Goal: Transaction & Acquisition: Purchase product/service

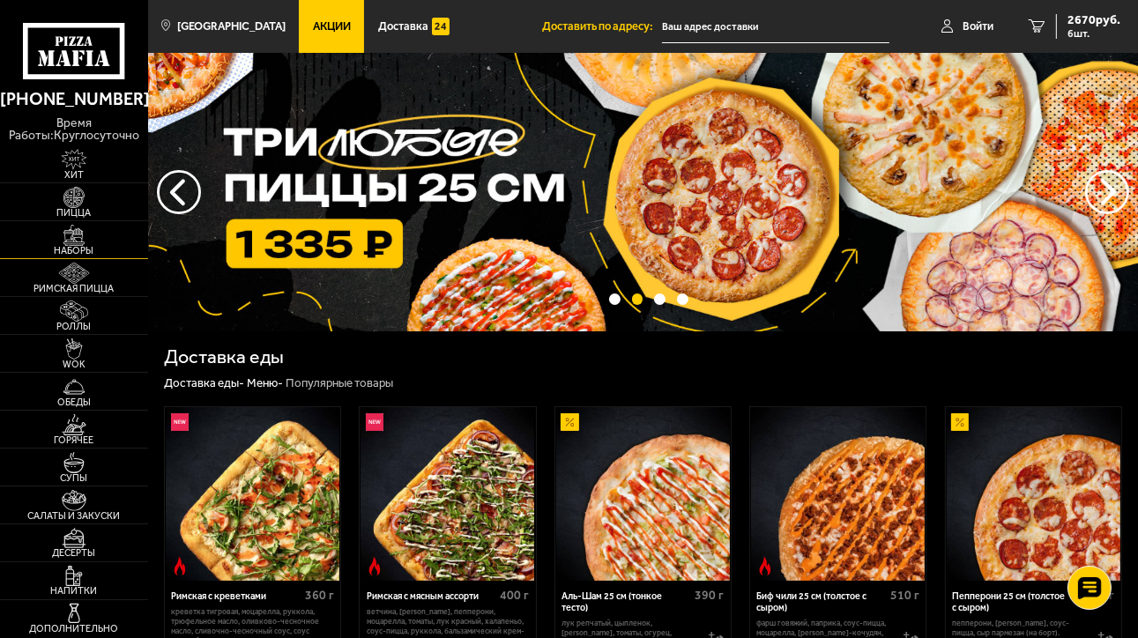
click at [85, 235] on img at bounding box center [74, 235] width 46 height 21
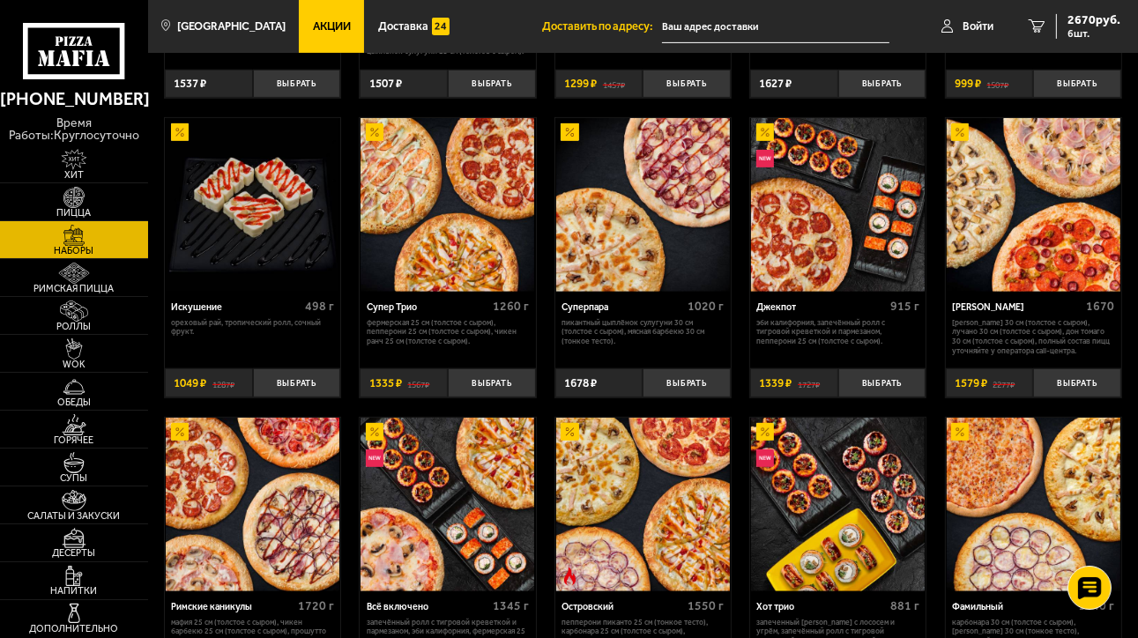
scroll to position [705, 0]
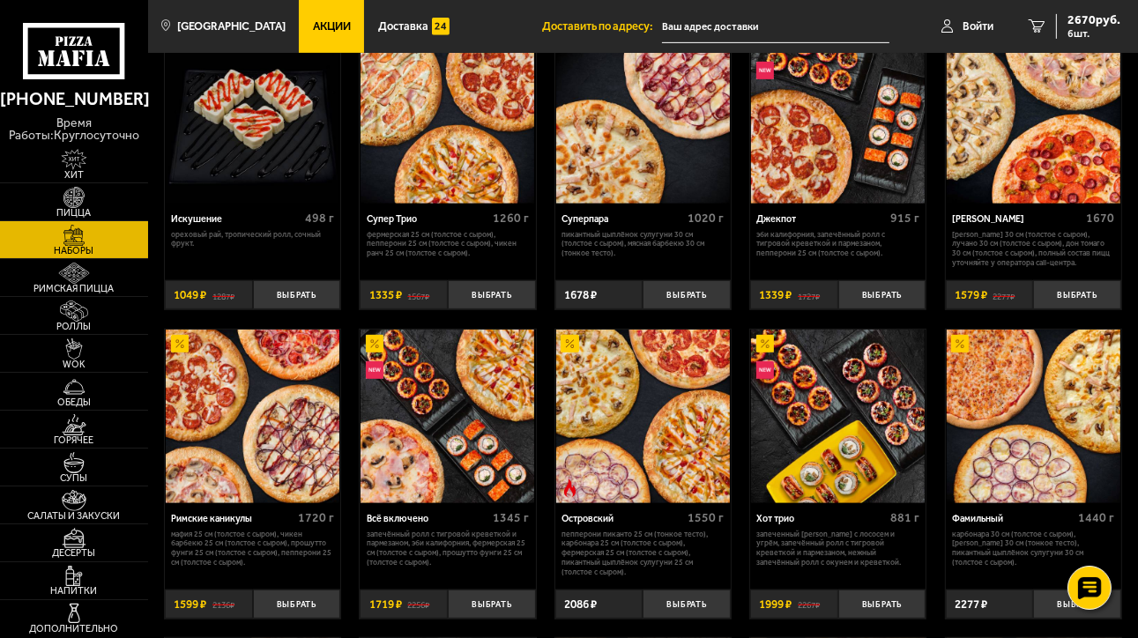
click at [642, 425] on img at bounding box center [643, 417] width 174 height 174
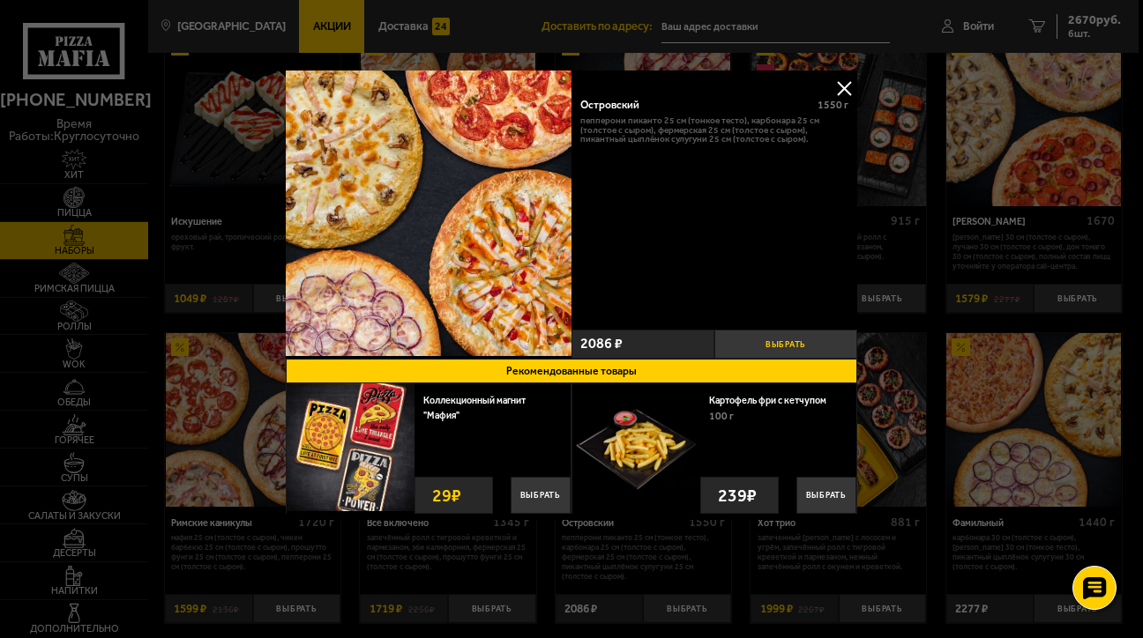
click at [790, 346] on button "Выбрать" at bounding box center [785, 344] width 143 height 29
click at [931, 509] on div at bounding box center [571, 319] width 1143 height 638
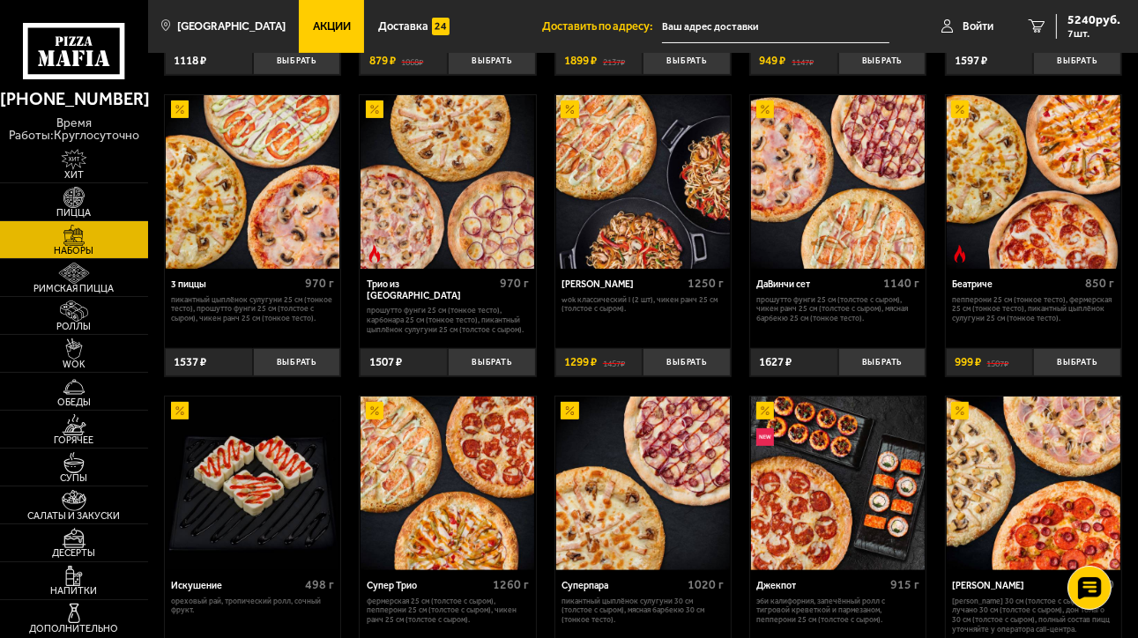
scroll to position [265, 0]
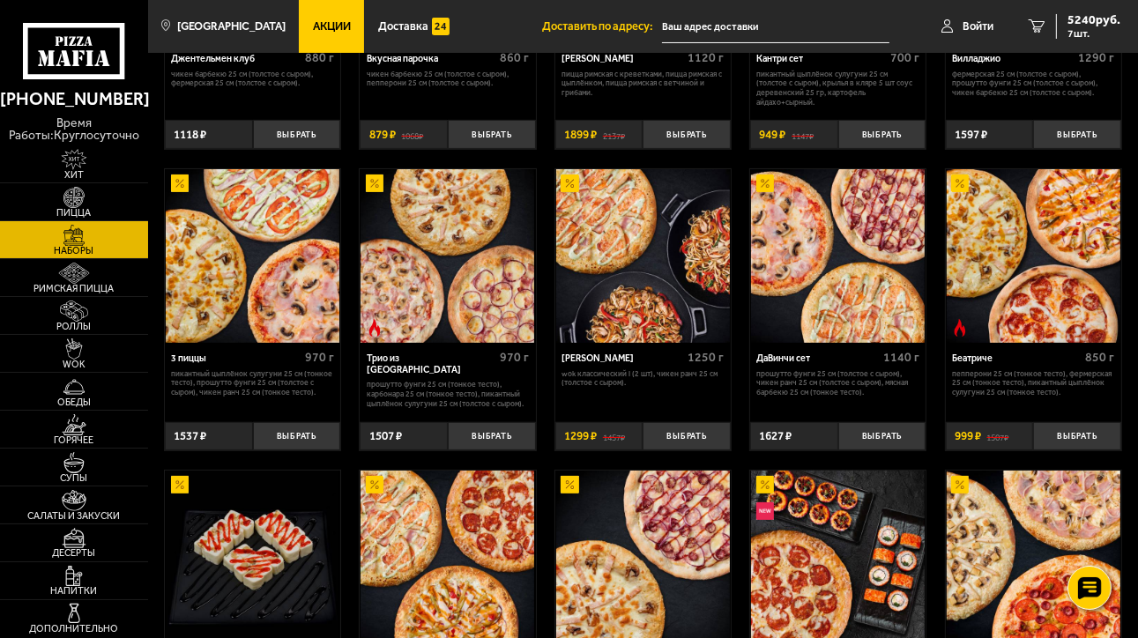
click at [428, 288] on img at bounding box center [448, 256] width 174 height 174
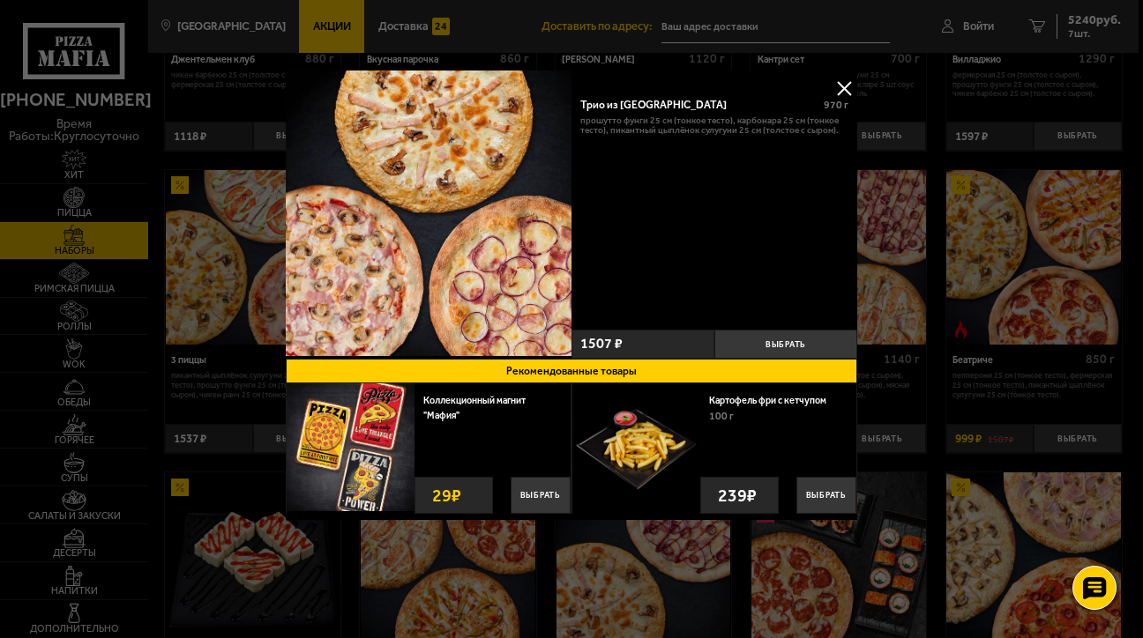
click at [533, 318] on img at bounding box center [429, 214] width 286 height 286
click at [471, 220] on img at bounding box center [429, 214] width 286 height 286
click at [407, 263] on img at bounding box center [429, 214] width 286 height 286
click at [414, 158] on img at bounding box center [429, 214] width 286 height 286
click at [413, 183] on img at bounding box center [429, 214] width 286 height 286
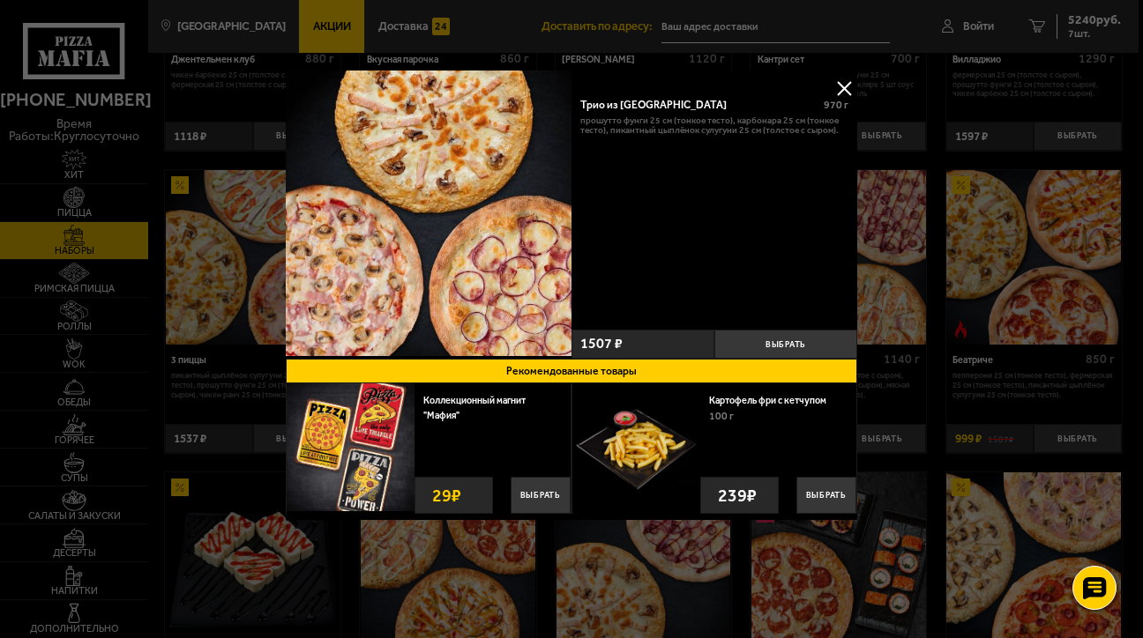
click at [622, 102] on div "Трио из [GEOGRAPHIC_DATA]" at bounding box center [696, 105] width 232 height 13
click at [847, 86] on button at bounding box center [844, 88] width 26 height 26
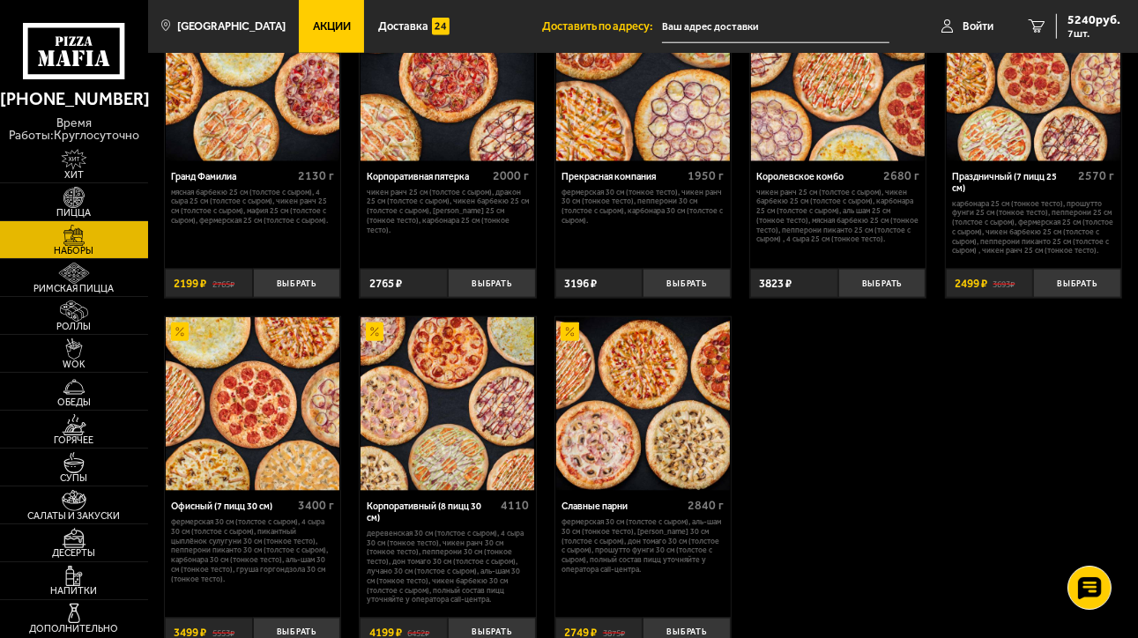
scroll to position [1763, 0]
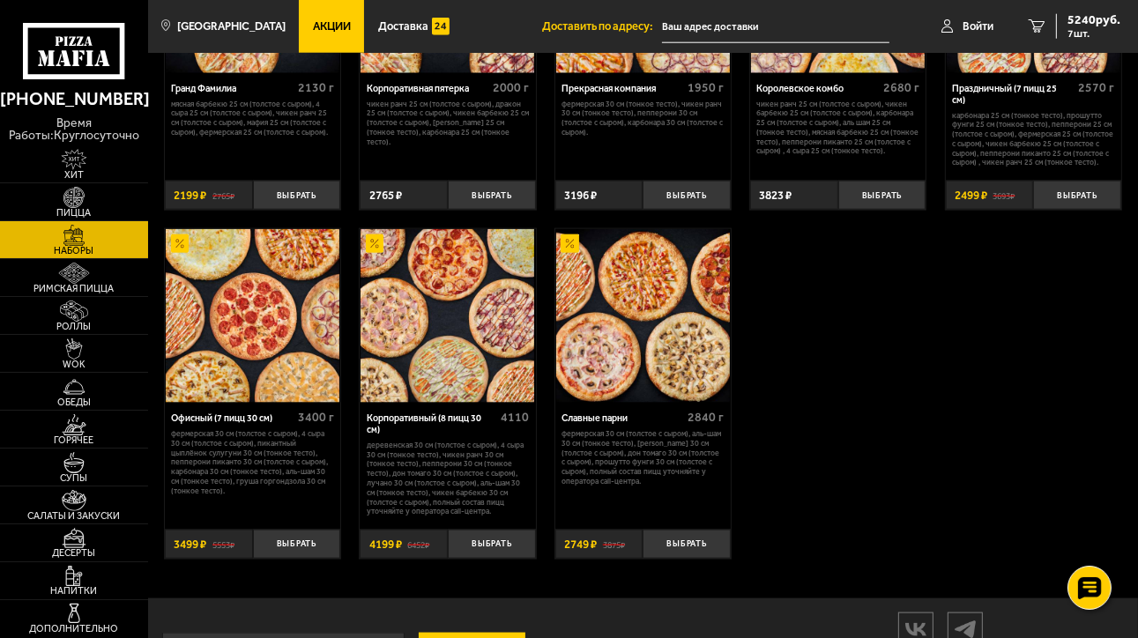
click at [682, 343] on img at bounding box center [643, 316] width 174 height 174
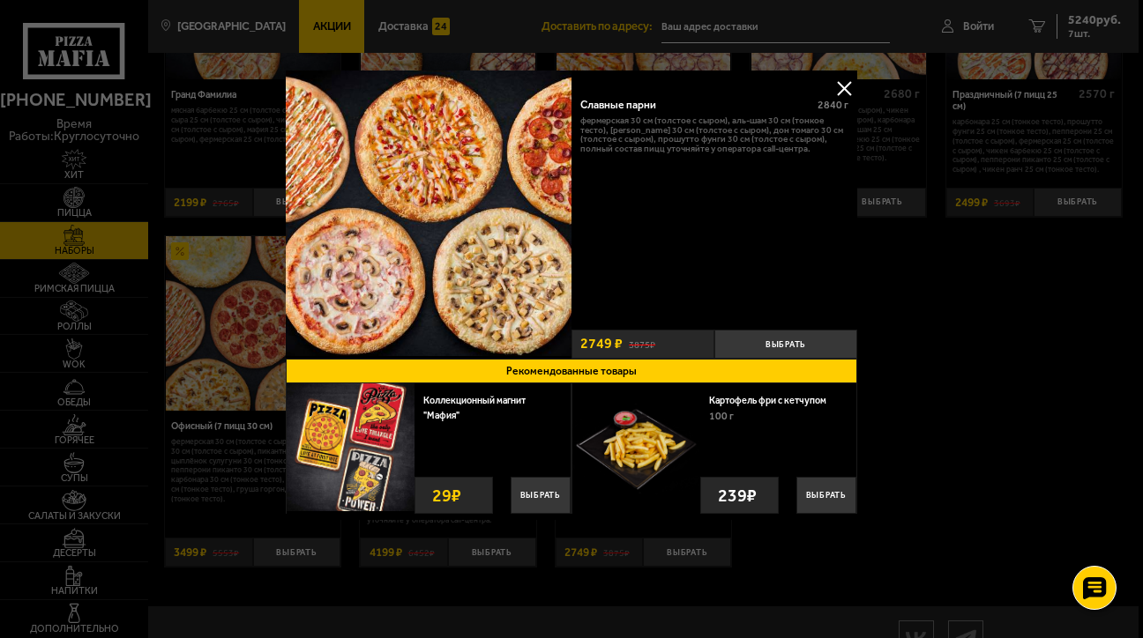
click at [313, 106] on img at bounding box center [429, 214] width 286 height 286
click at [791, 353] on button "Выбрать" at bounding box center [785, 344] width 143 height 29
click at [745, 342] on button "−" at bounding box center [738, 344] width 48 height 29
click at [533, 239] on img at bounding box center [429, 214] width 286 height 286
click at [533, 238] on img at bounding box center [429, 214] width 286 height 286
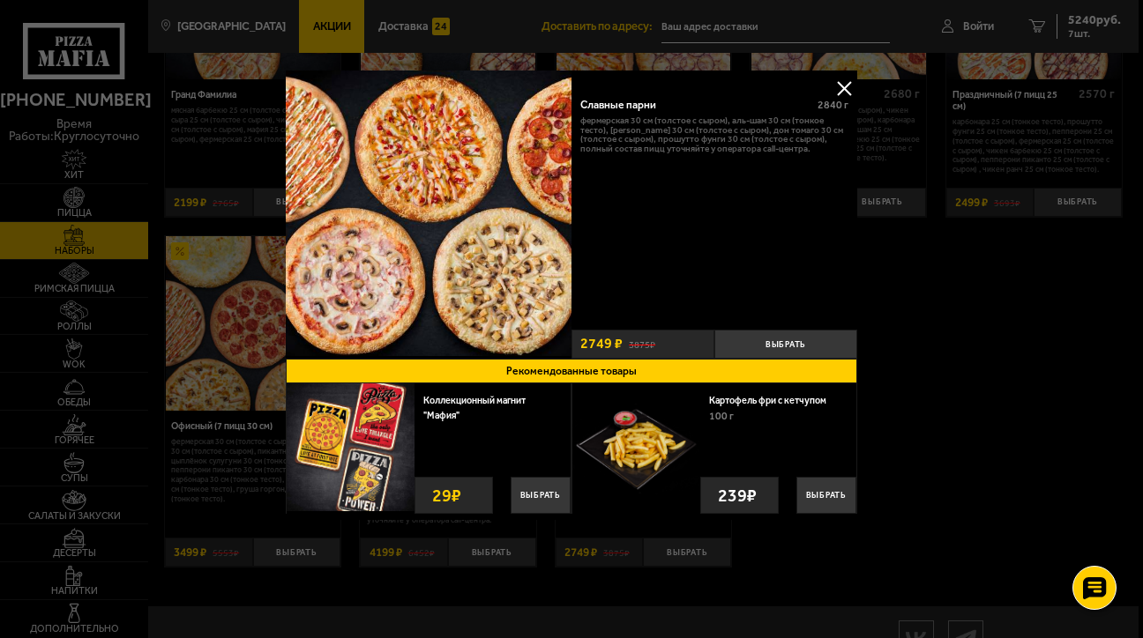
click at [533, 238] on img at bounding box center [429, 214] width 286 height 286
click at [840, 84] on button at bounding box center [844, 88] width 26 height 26
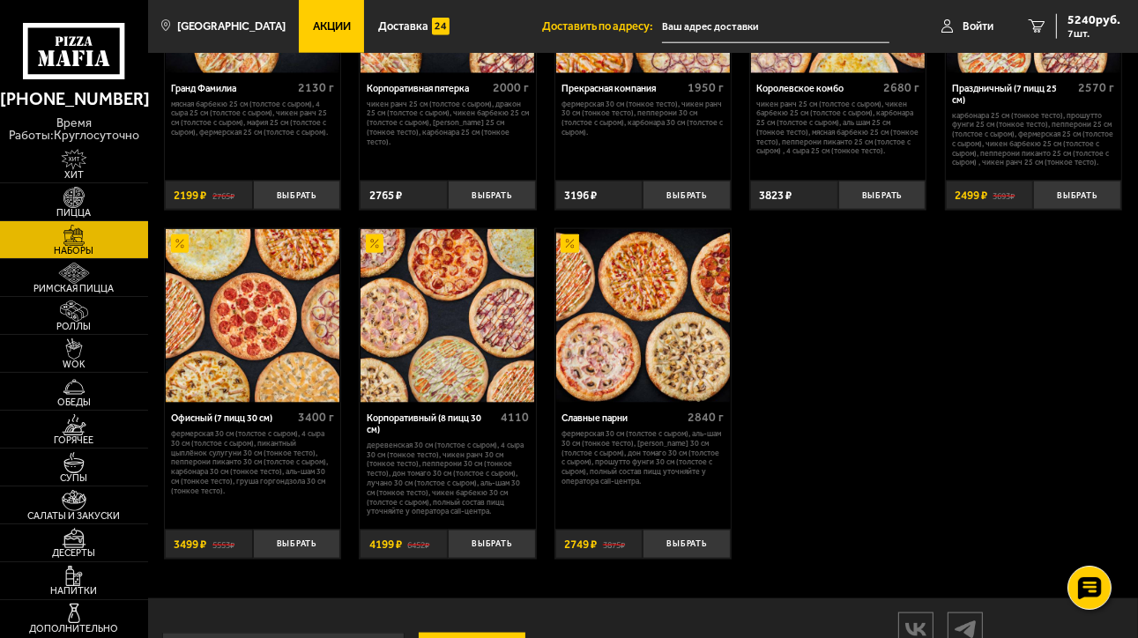
click at [1010, 139] on p "Карбонара 25 см (тонкое тесто), Прошутто Фунги 25 см (тонкое тесто), Пепперони …" at bounding box center [1033, 139] width 162 height 57
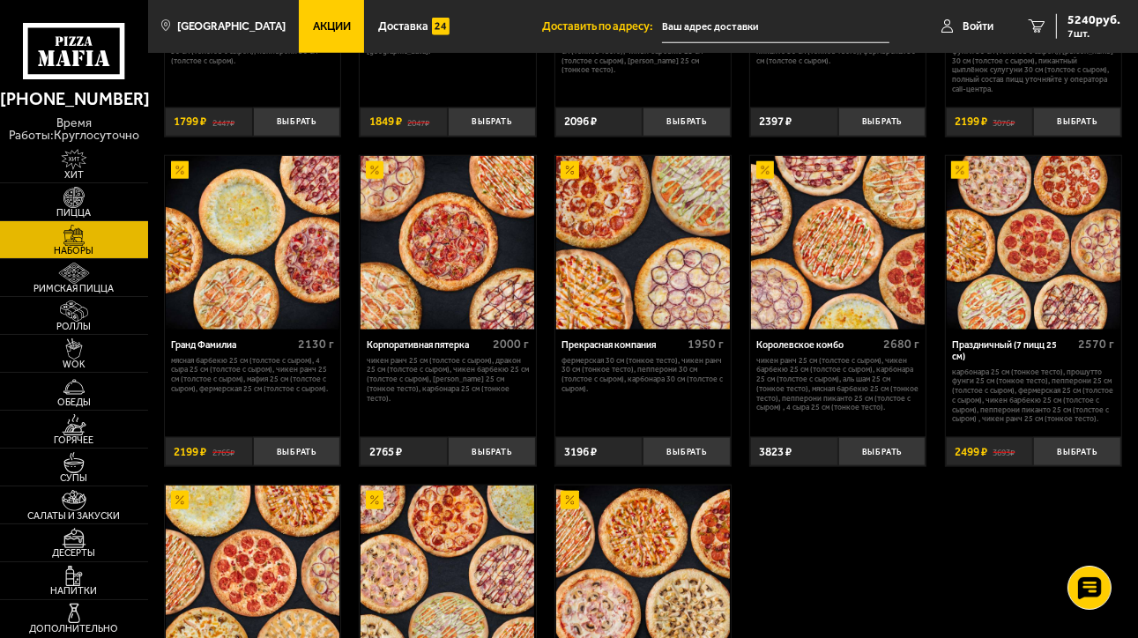
scroll to position [1499, 0]
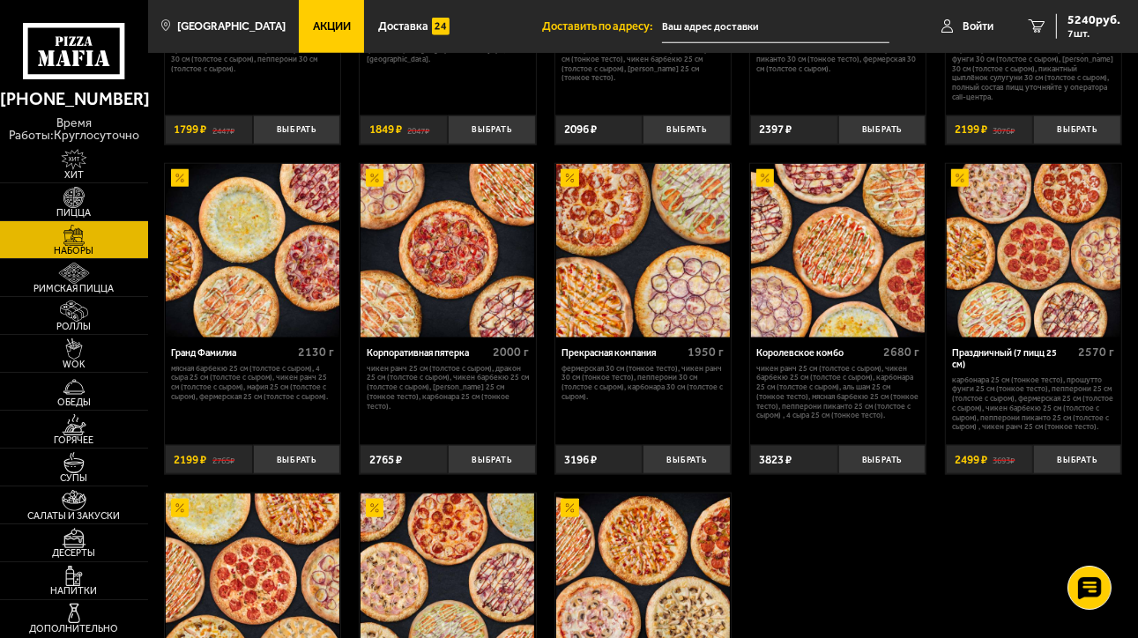
click at [1016, 233] on img at bounding box center [1034, 251] width 174 height 174
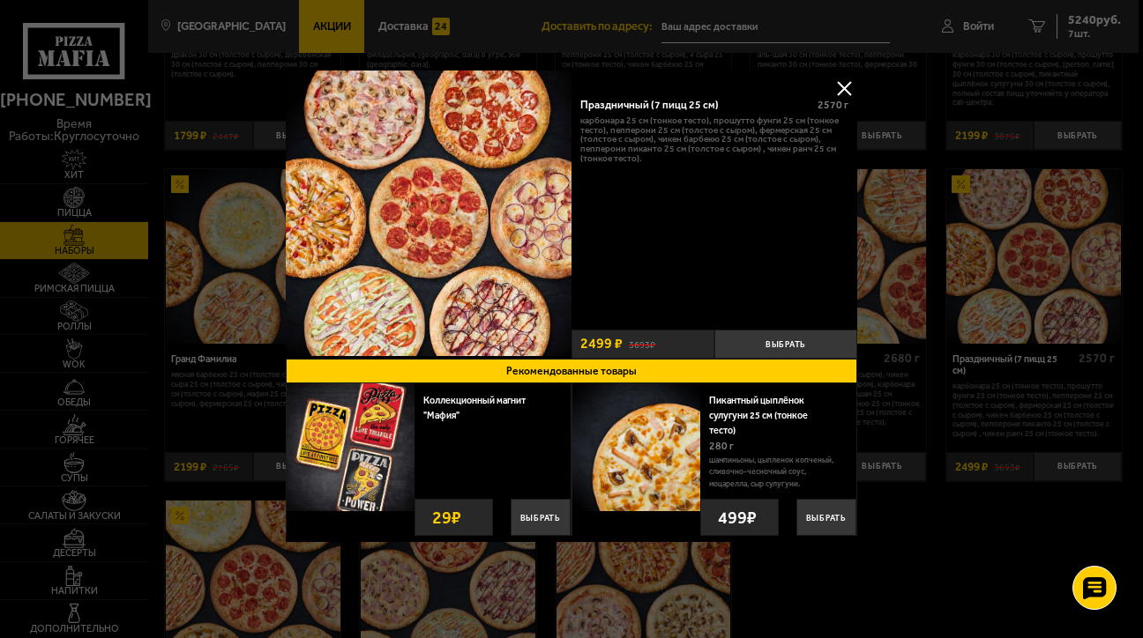
click at [842, 82] on button at bounding box center [844, 88] width 26 height 26
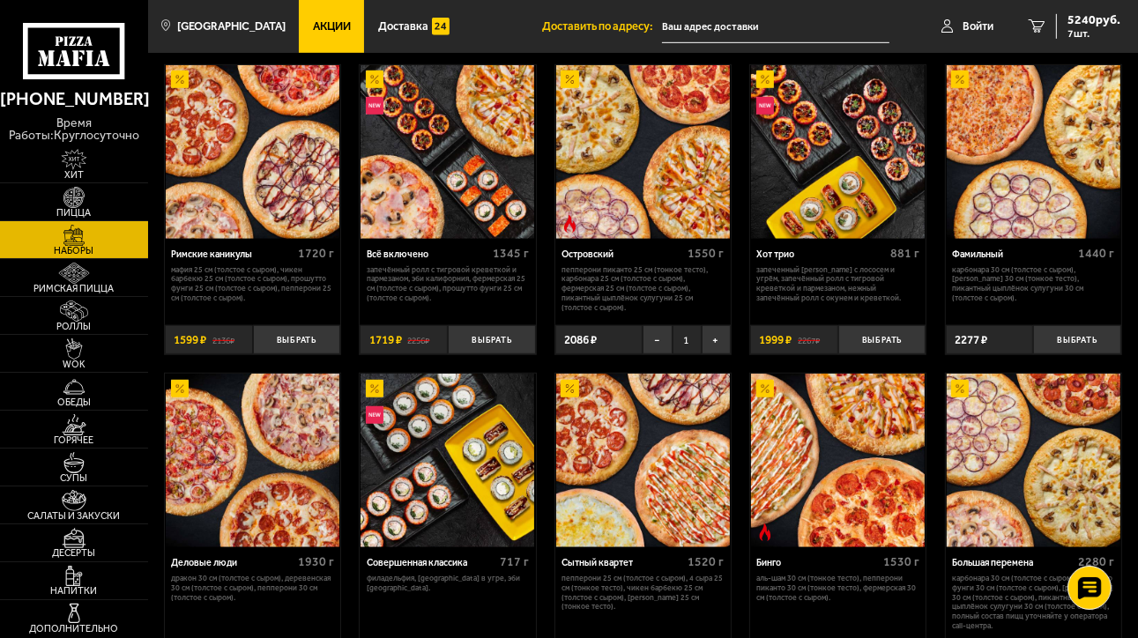
scroll to position [1058, 0]
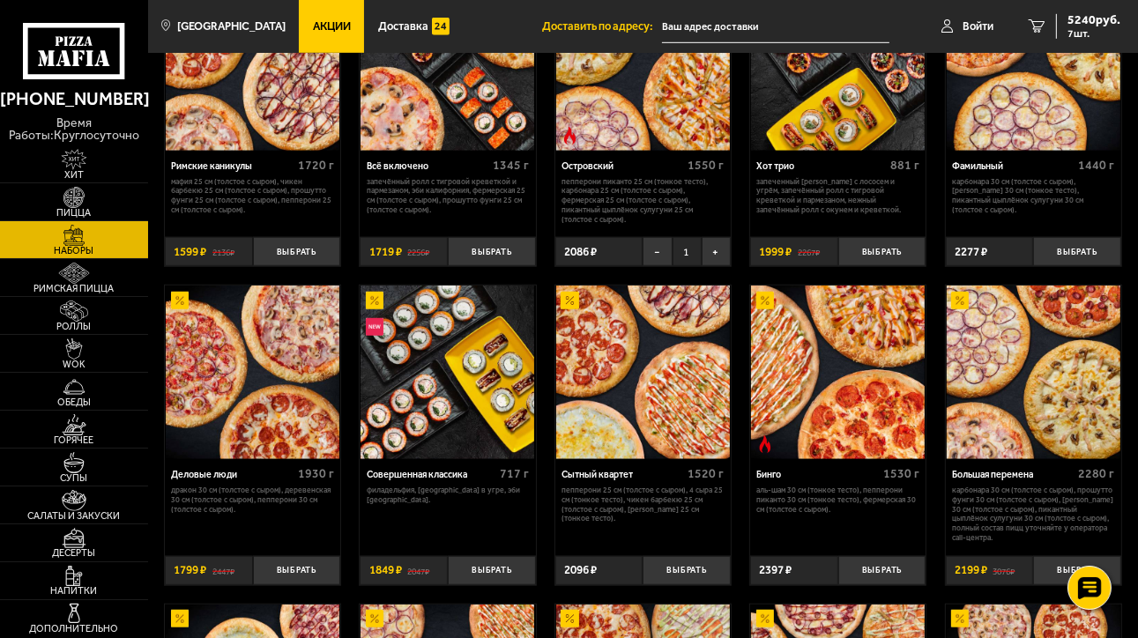
click at [1063, 386] on img at bounding box center [1034, 373] width 174 height 174
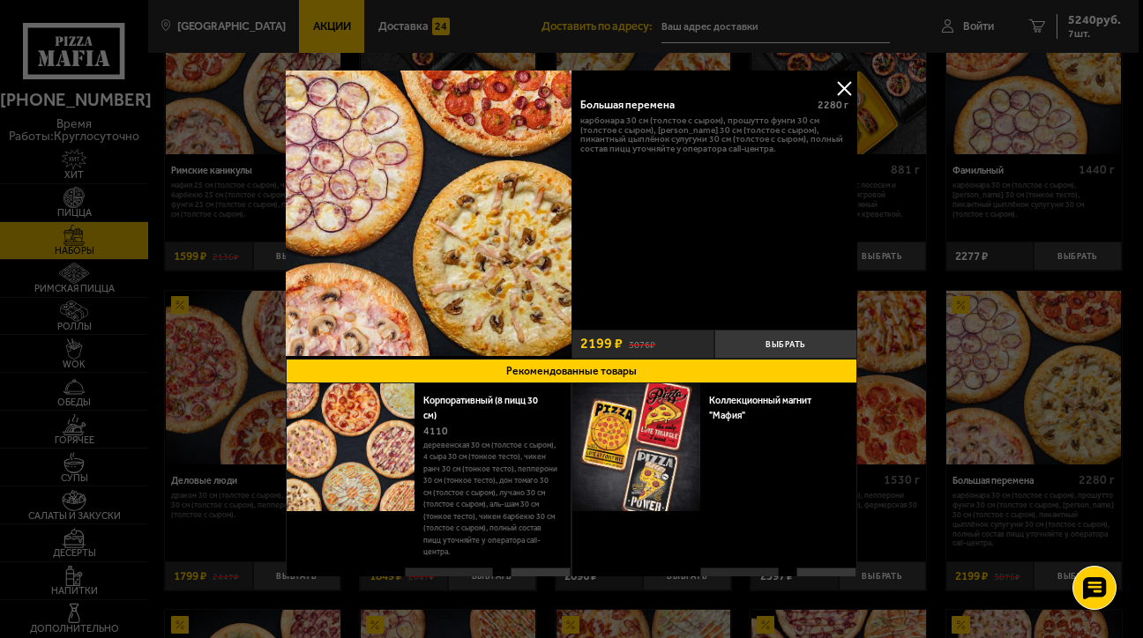
click at [839, 84] on button at bounding box center [844, 88] width 26 height 26
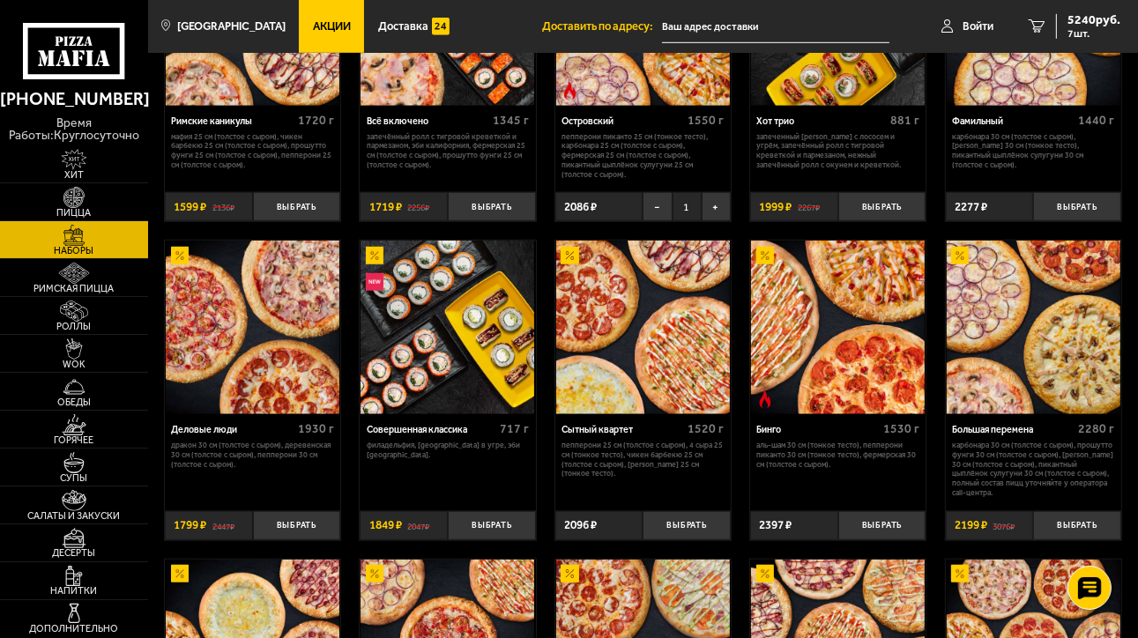
scroll to position [1146, 0]
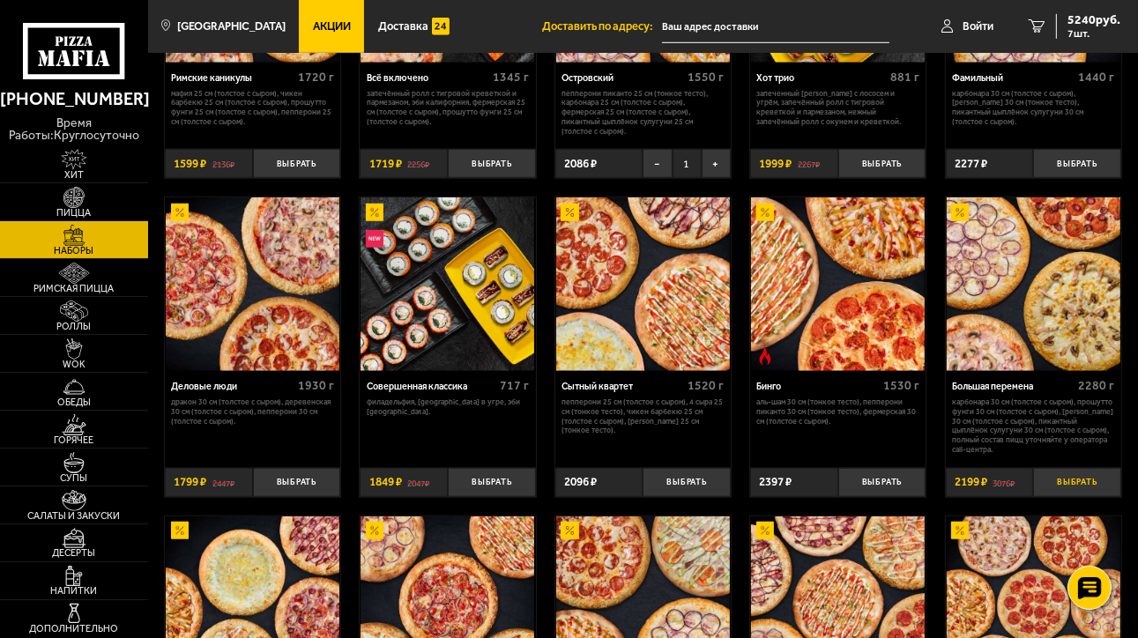
click at [1067, 490] on button "Выбрать" at bounding box center [1077, 482] width 88 height 29
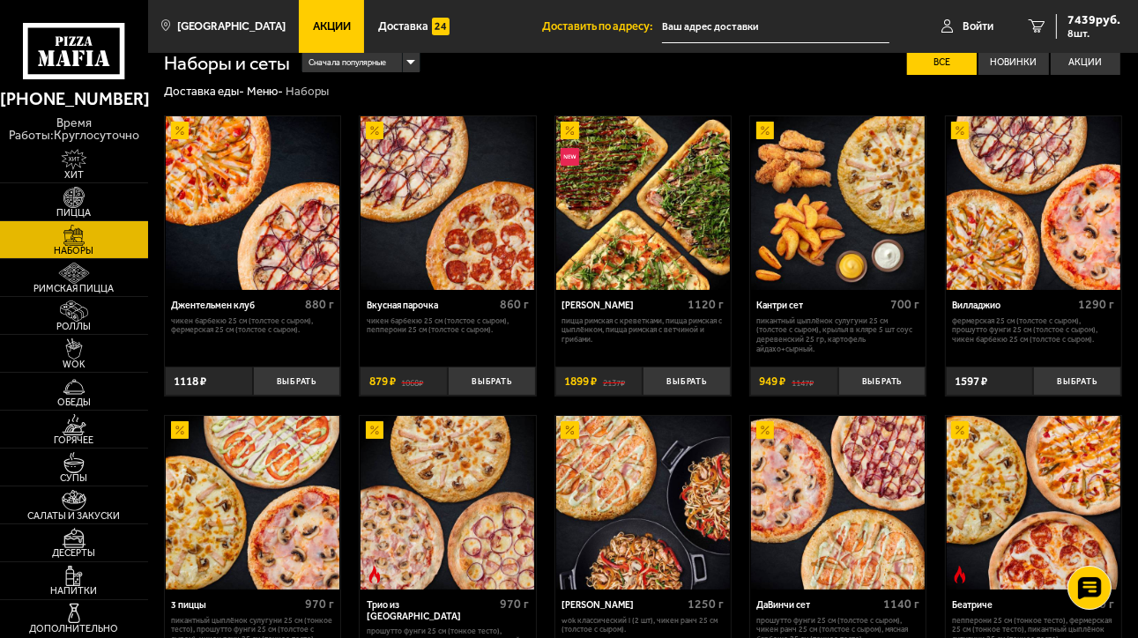
scroll to position [0, 0]
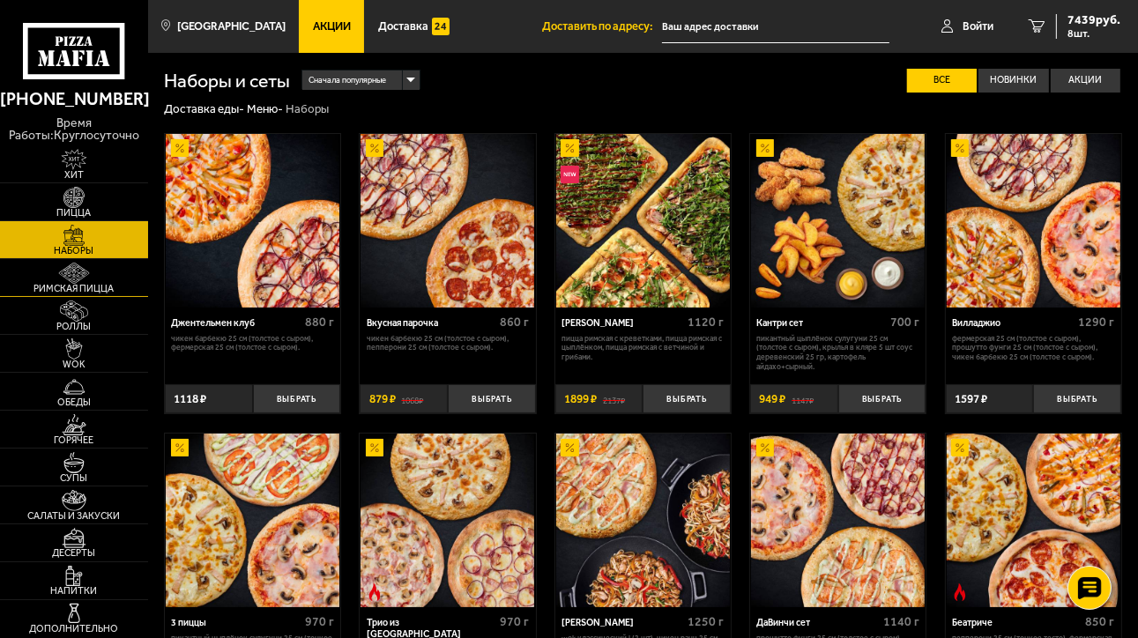
click at [77, 276] on img at bounding box center [74, 273] width 46 height 21
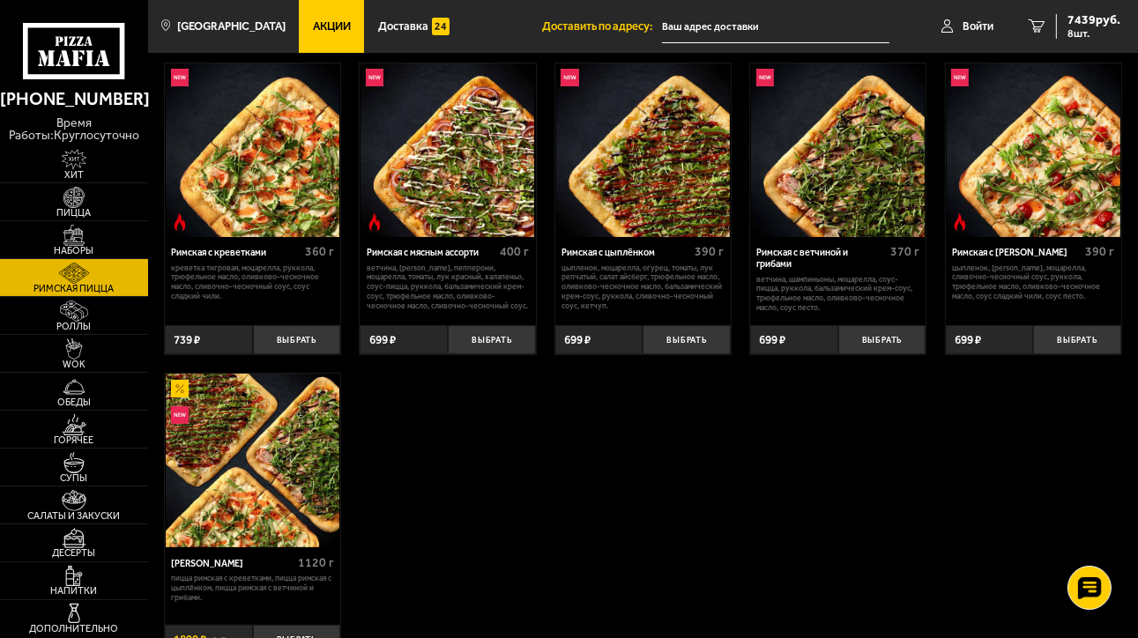
scroll to position [176, 0]
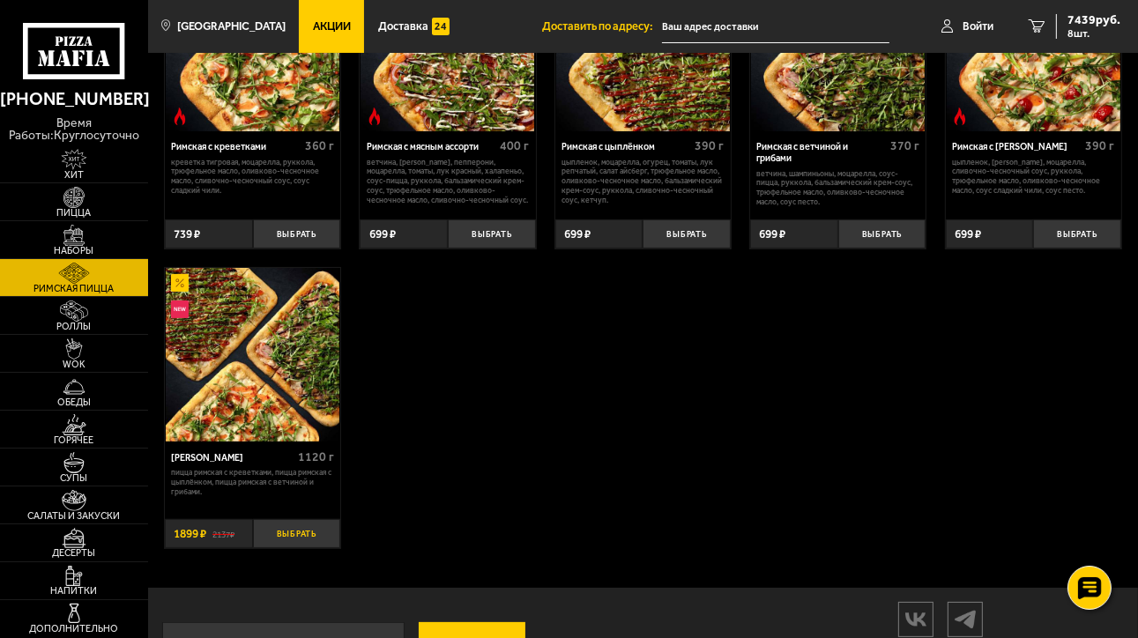
click at [287, 548] on button "Выбрать" at bounding box center [297, 533] width 88 height 29
click at [86, 205] on img at bounding box center [74, 197] width 46 height 21
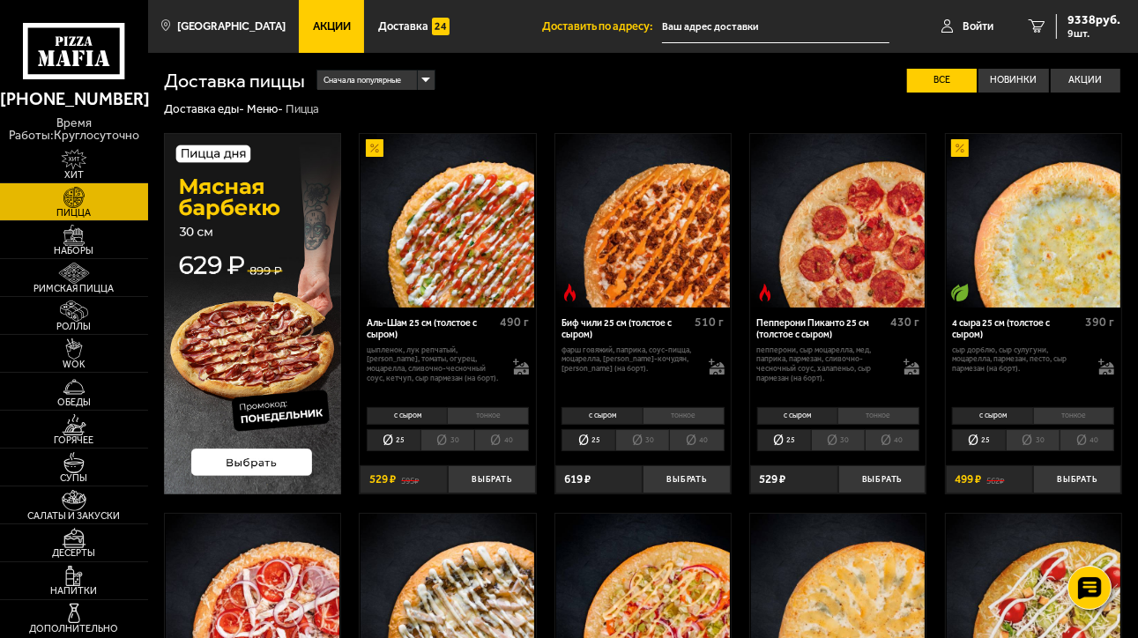
click at [1035, 444] on li "30" at bounding box center [1033, 440] width 54 height 23
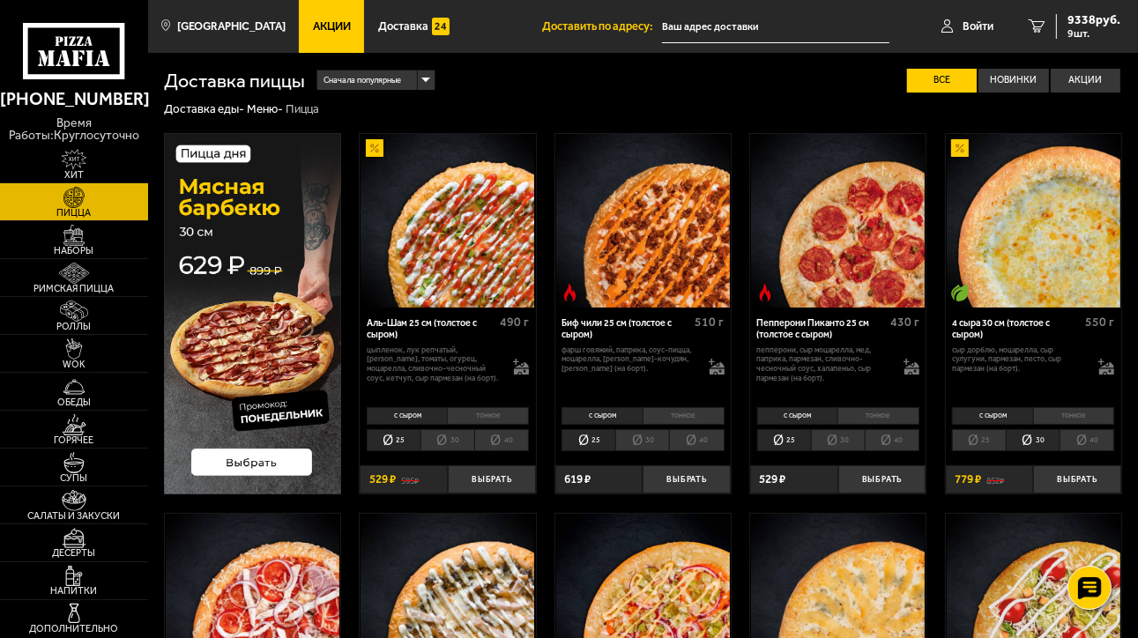
click at [438, 441] on li "30" at bounding box center [448, 440] width 54 height 23
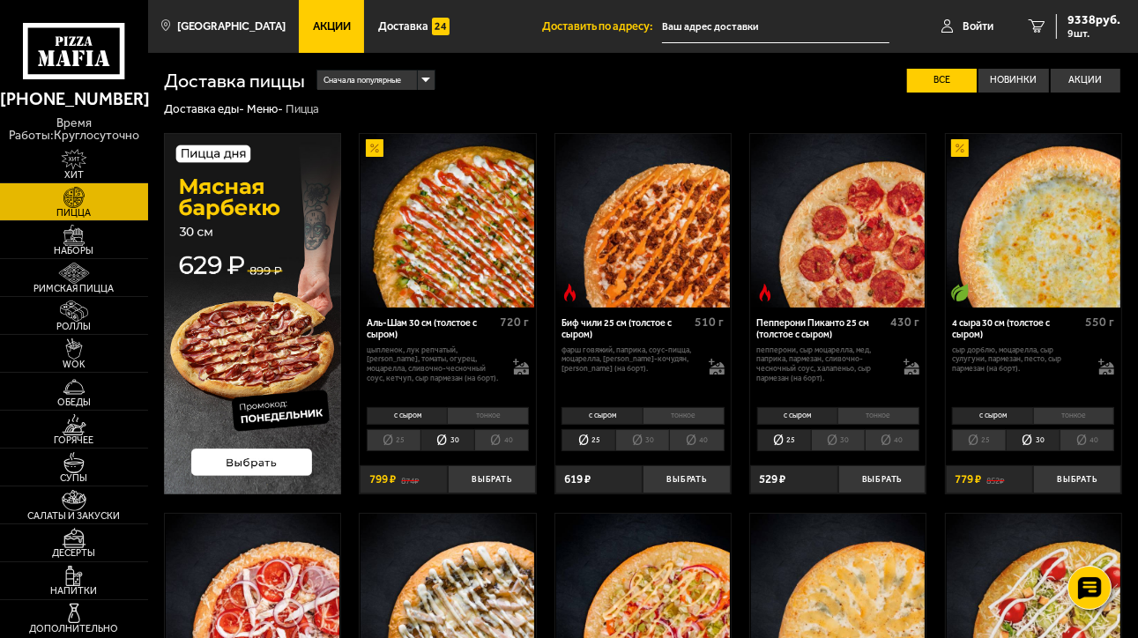
click at [635, 436] on li "30" at bounding box center [642, 440] width 54 height 23
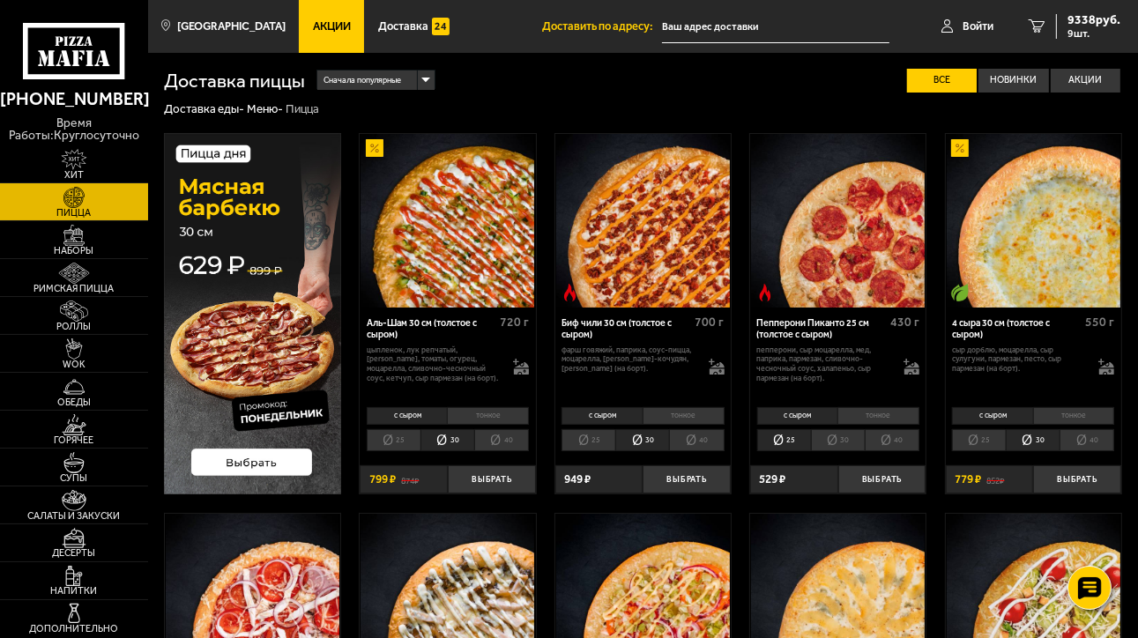
click at [595, 444] on li "25" at bounding box center [589, 440] width 54 height 23
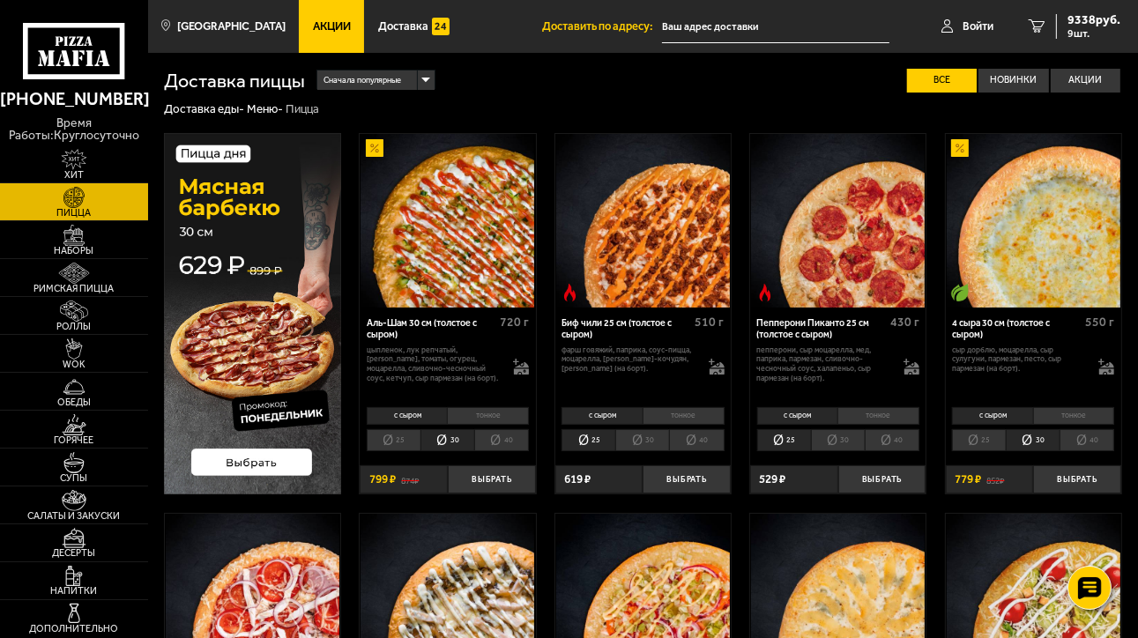
click at [1062, 414] on li "тонкое" at bounding box center [1074, 416] width 82 height 18
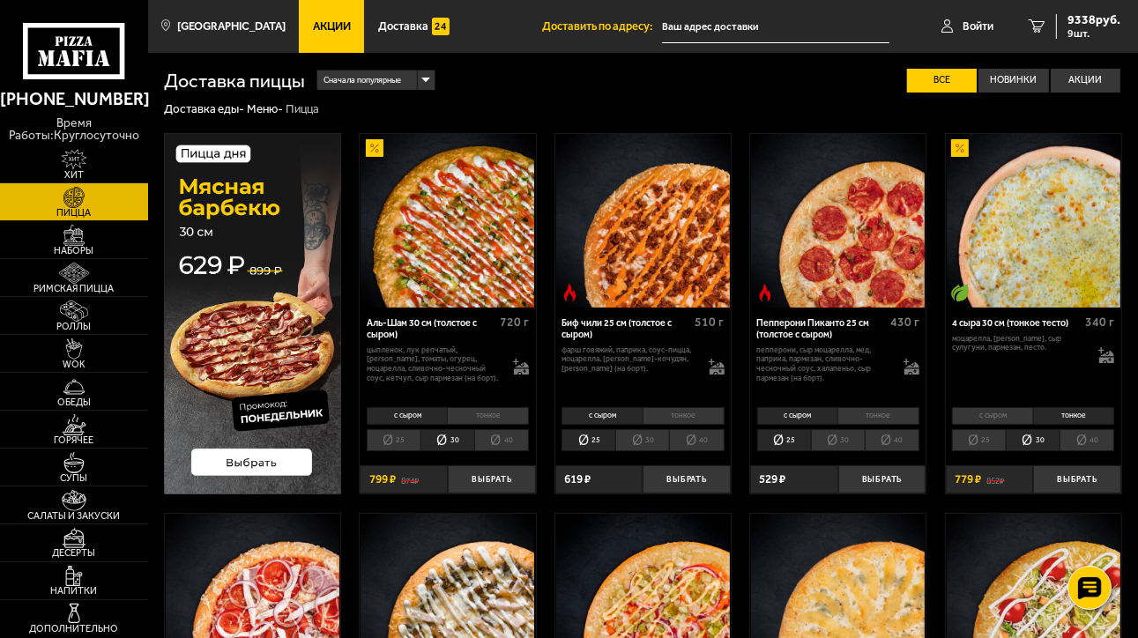
click at [1005, 417] on li "с сыром" at bounding box center [992, 416] width 81 height 18
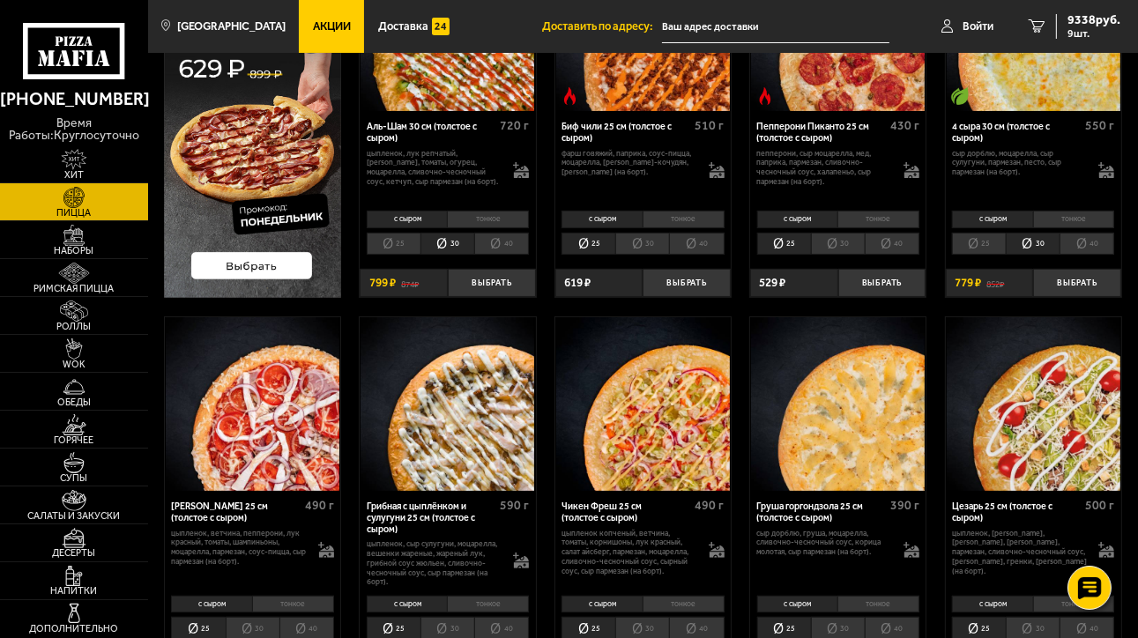
scroll to position [265, 0]
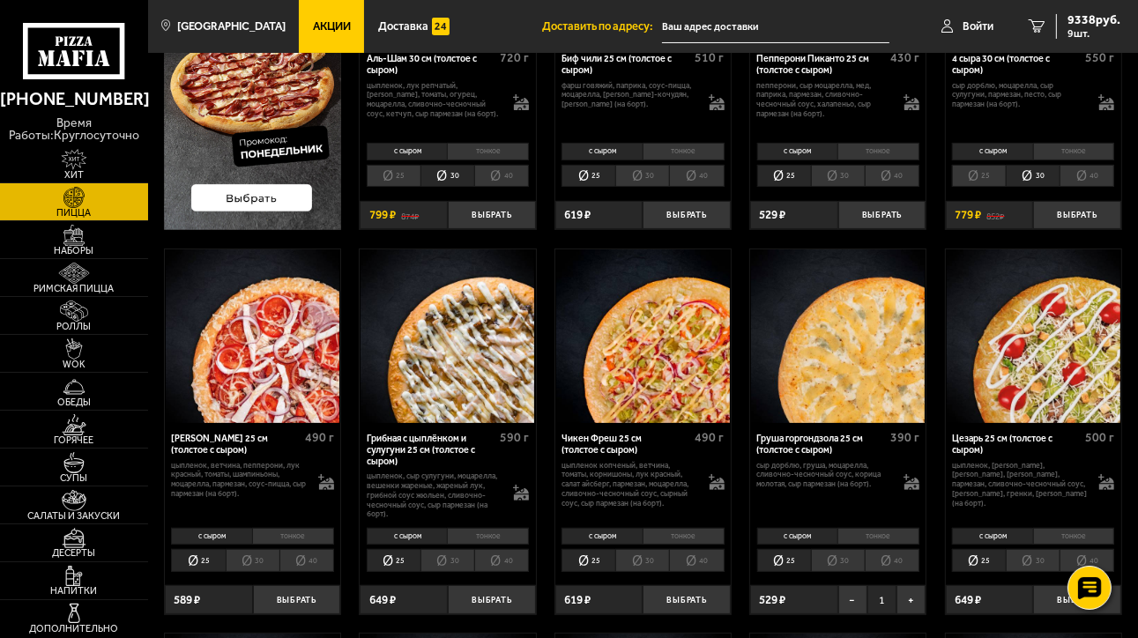
click at [836, 562] on li "30" at bounding box center [838, 560] width 54 height 23
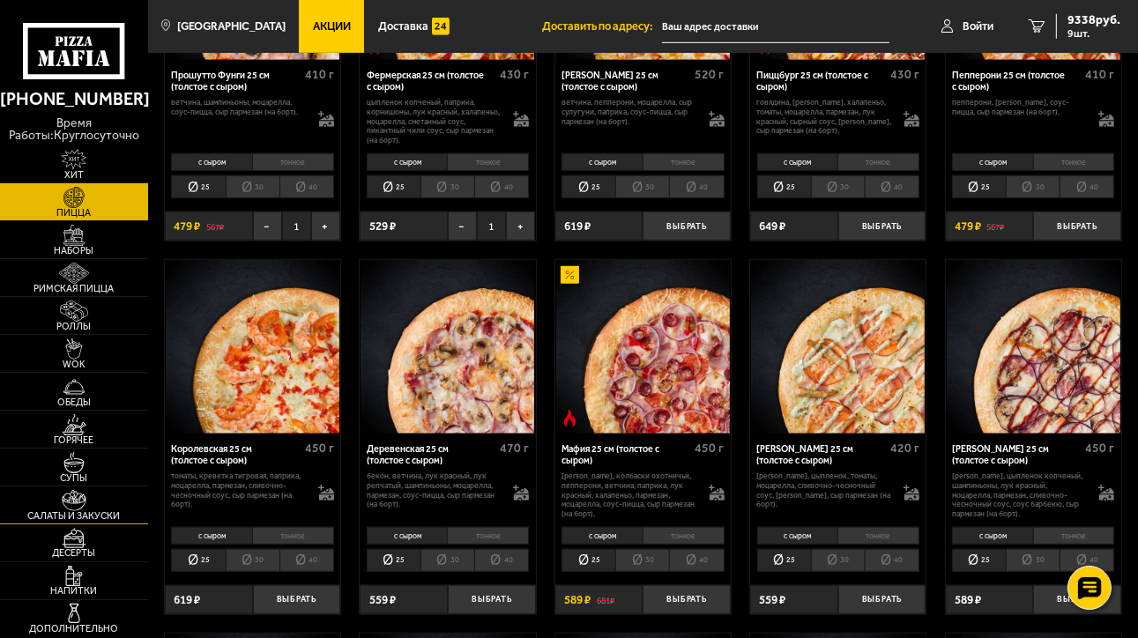
scroll to position [1058, 0]
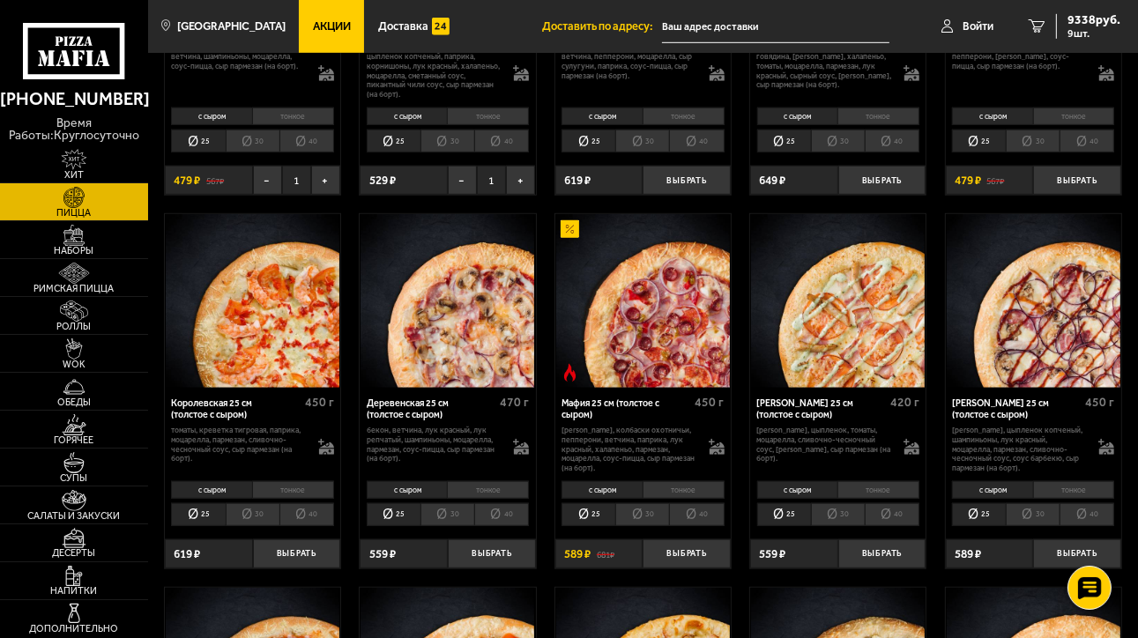
click at [307, 271] on img at bounding box center [253, 301] width 174 height 174
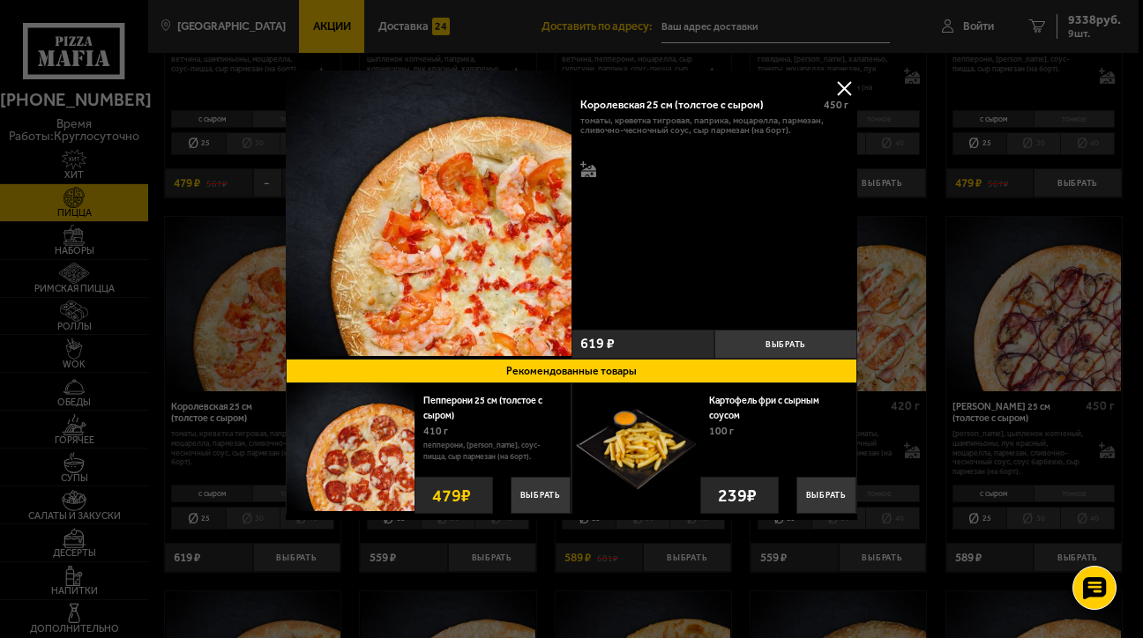
click at [843, 86] on button at bounding box center [844, 88] width 26 height 26
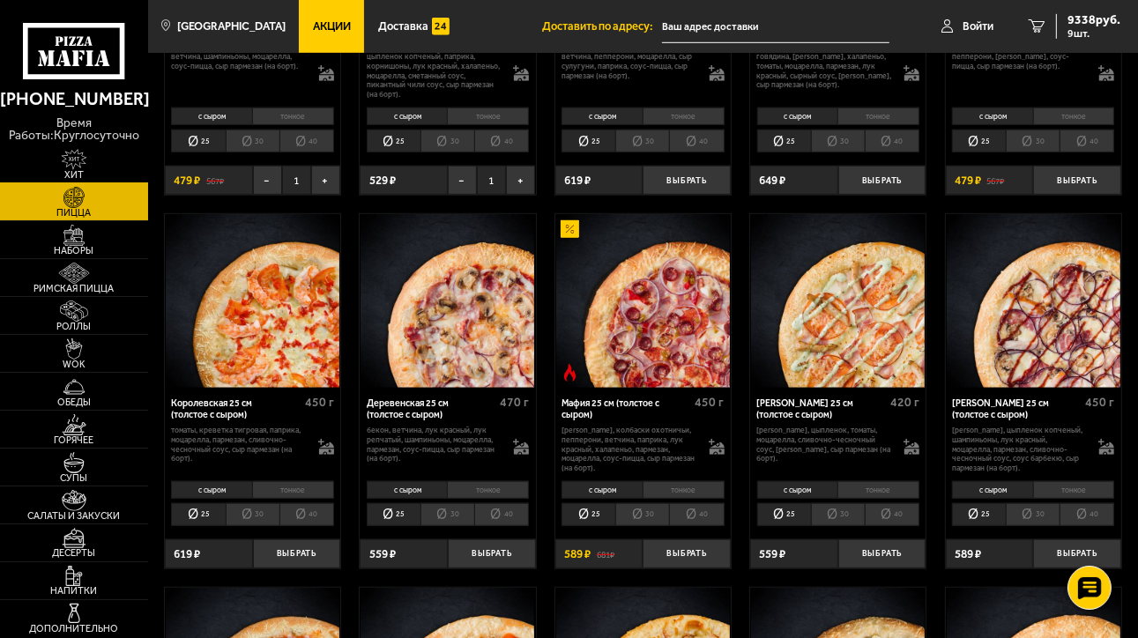
click at [85, 173] on span "Хит" at bounding box center [74, 175] width 148 height 10
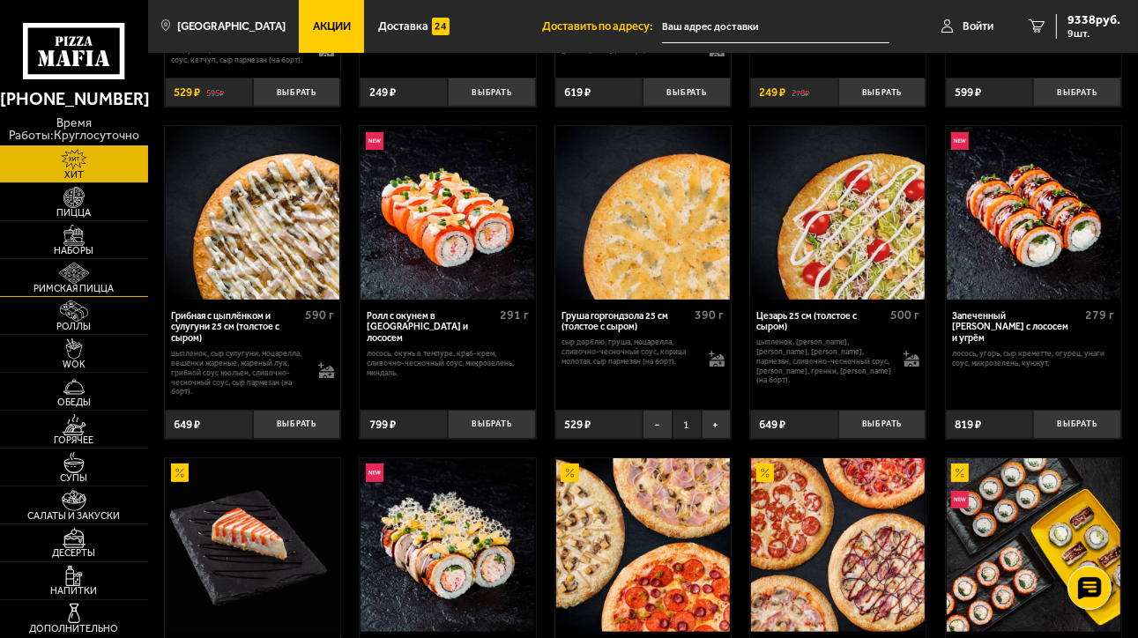
scroll to position [88, 0]
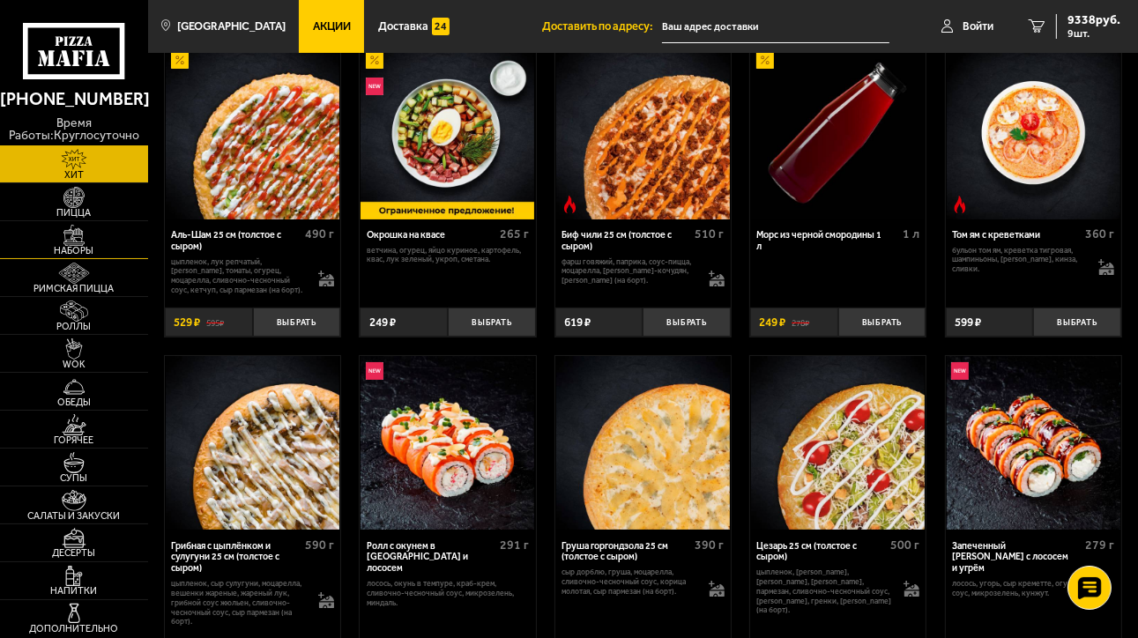
click at [78, 240] on img at bounding box center [74, 235] width 46 height 21
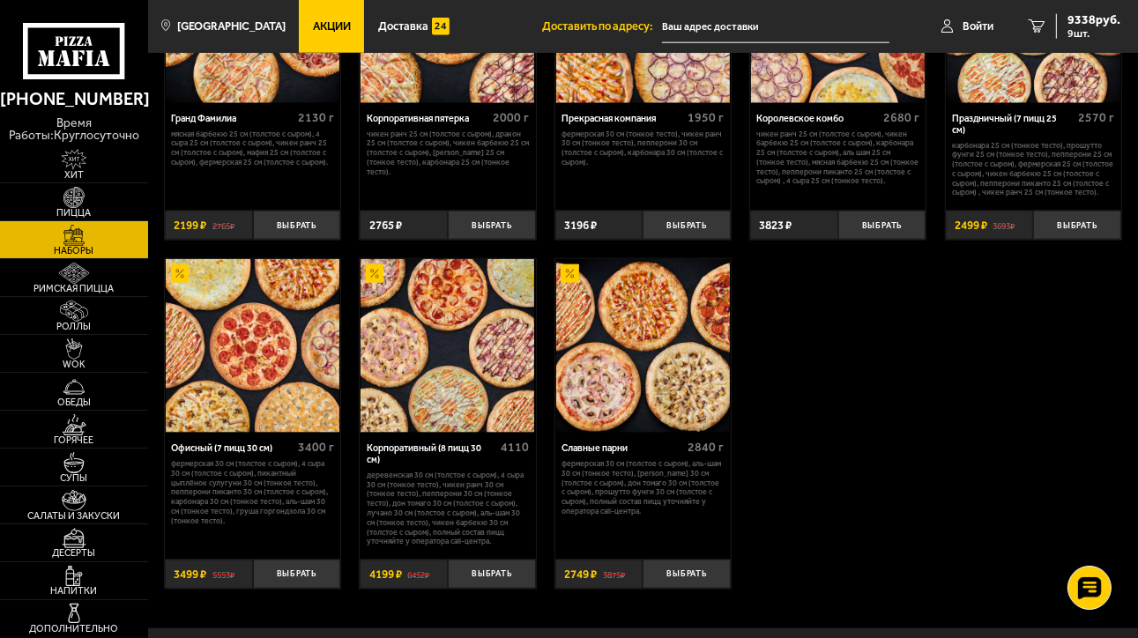
scroll to position [1763, 0]
